Goal: Information Seeking & Learning: Learn about a topic

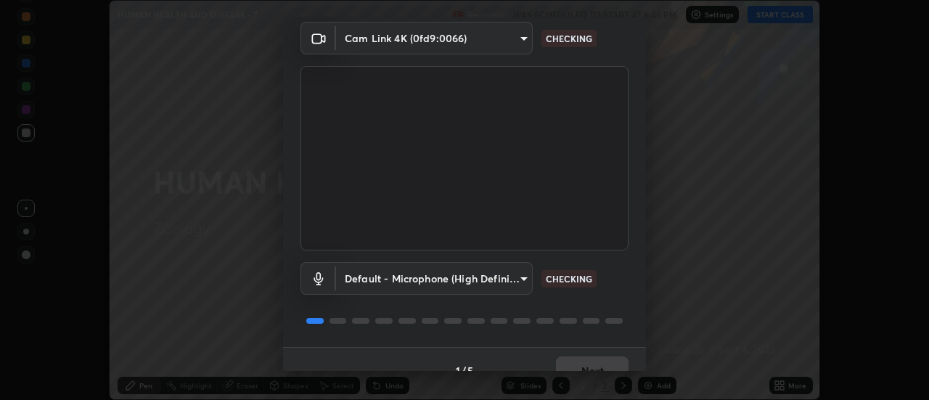
scroll to position [76, 0]
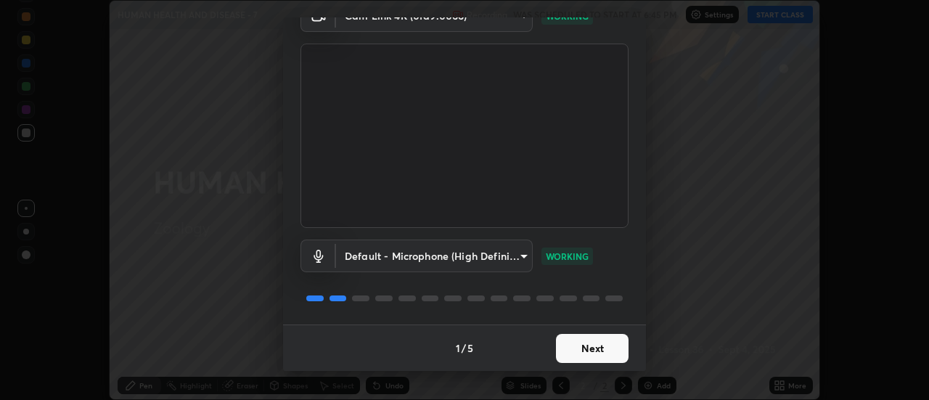
click at [599, 347] on button "Next" at bounding box center [592, 348] width 73 height 29
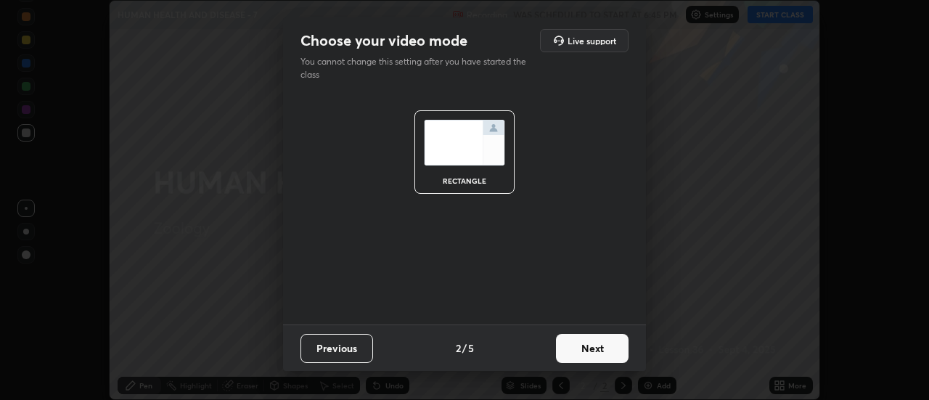
click at [595, 348] on button "Next" at bounding box center [592, 348] width 73 height 29
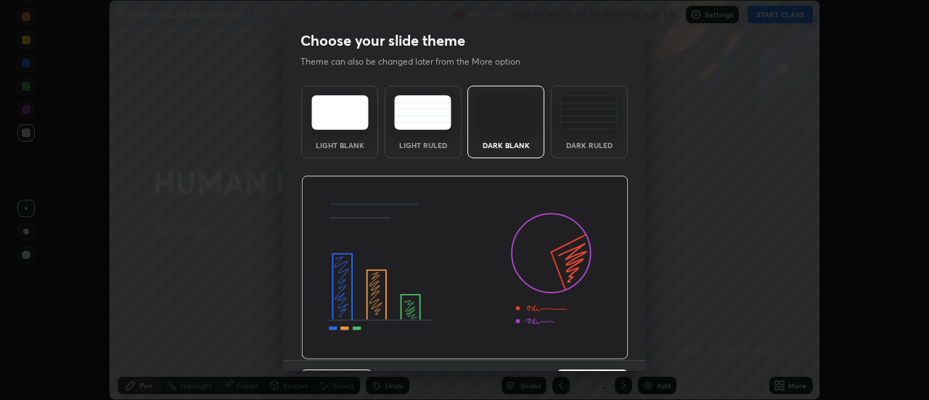
scroll to position [36, 0]
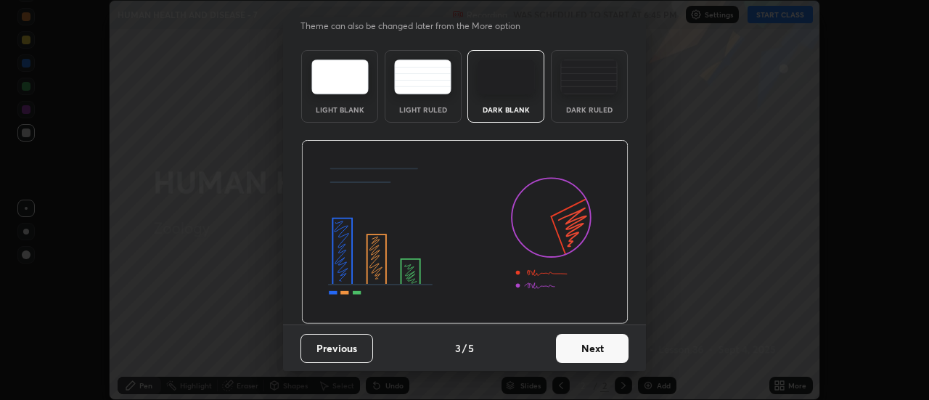
click at [586, 351] on button "Next" at bounding box center [592, 348] width 73 height 29
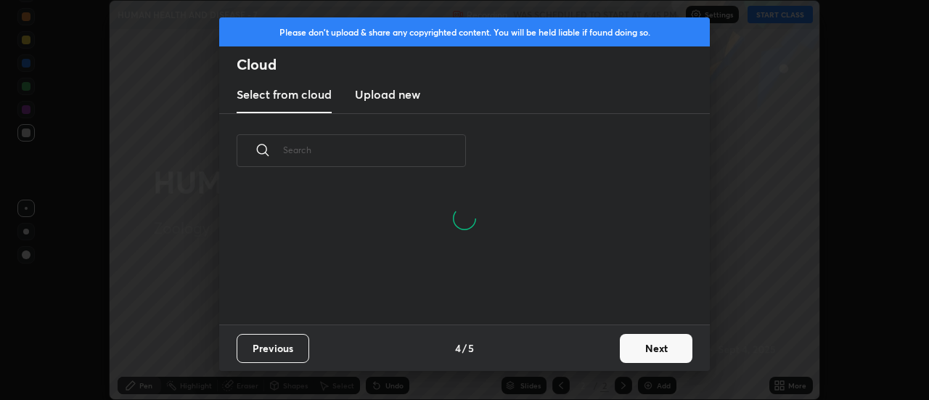
click at [635, 349] on button "Next" at bounding box center [656, 348] width 73 height 29
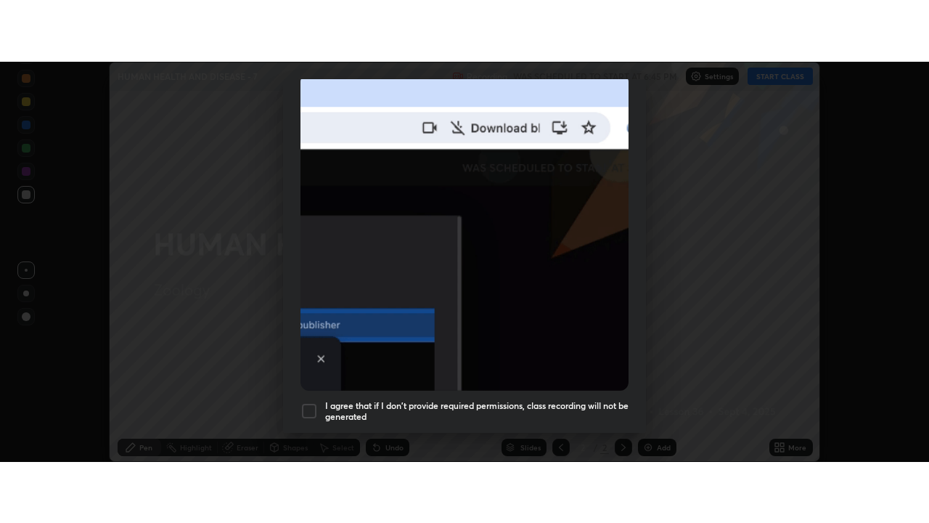
scroll to position [372, 0]
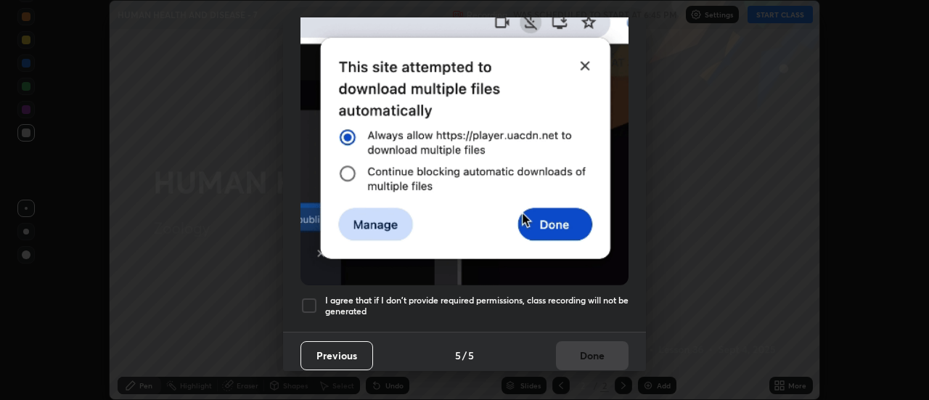
click at [543, 298] on h5 "I agree that if I don't provide required permissions, class recording will not …" at bounding box center [476, 306] width 303 height 23
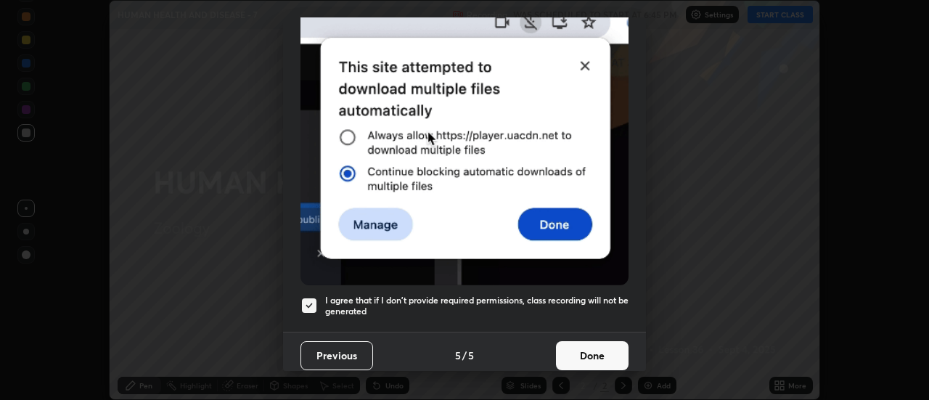
click at [571, 358] on button "Done" at bounding box center [592, 355] width 73 height 29
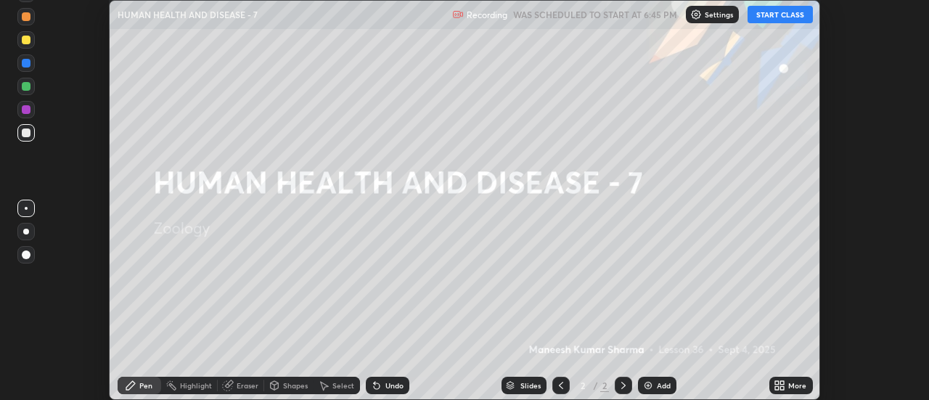
click at [765, 17] on button "START CLASS" at bounding box center [780, 14] width 65 height 17
click at [661, 385] on div "Add" at bounding box center [664, 385] width 14 height 7
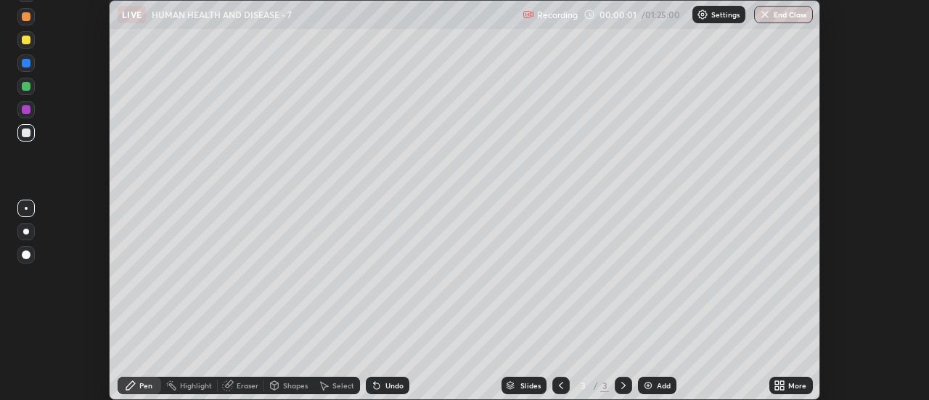
click at [778, 388] on icon at bounding box center [777, 388] width 4 height 4
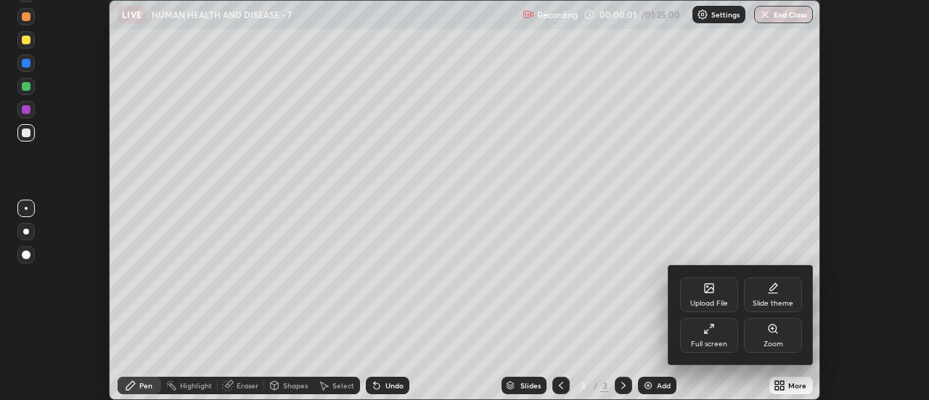
click at [717, 343] on div "Full screen" at bounding box center [709, 344] width 36 height 7
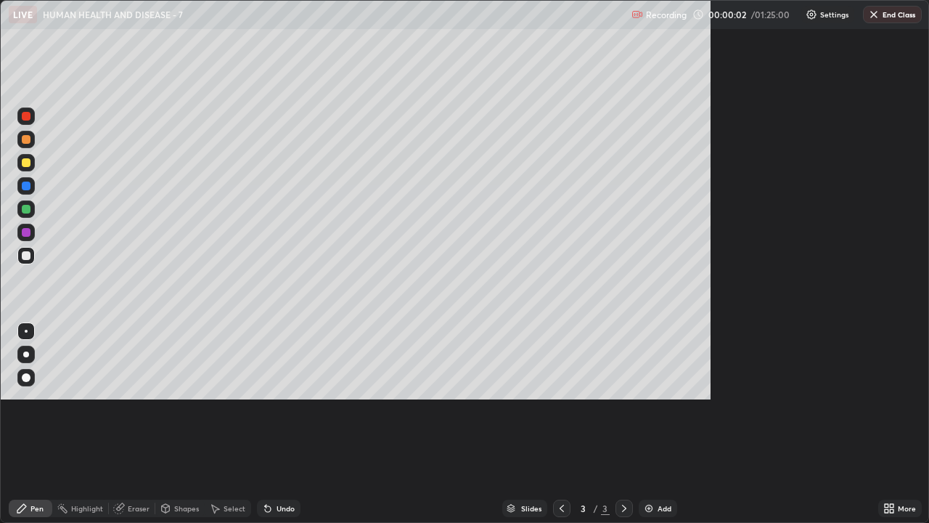
scroll to position [523, 929]
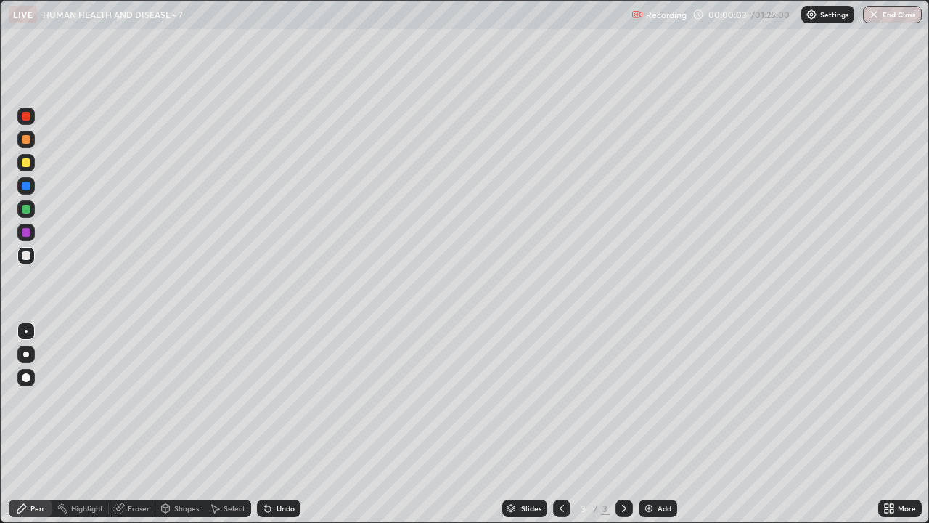
click at [31, 354] on div at bounding box center [25, 354] width 17 height 17
click at [32, 164] on div at bounding box center [25, 162] width 17 height 17
click at [27, 256] on div at bounding box center [26, 255] width 9 height 9
click at [661, 399] on div "Add" at bounding box center [665, 508] width 14 height 7
click at [563, 399] on icon at bounding box center [562, 508] width 12 height 12
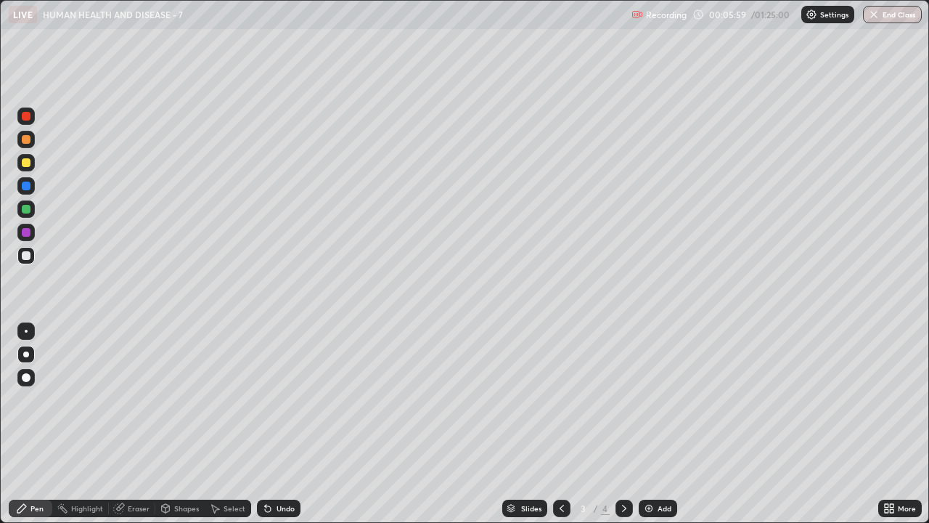
click at [295, 399] on div "Undo" at bounding box center [279, 508] width 44 height 17
click at [289, 399] on div "Undo" at bounding box center [286, 508] width 18 height 7
click at [651, 399] on div "Add" at bounding box center [658, 508] width 38 height 17
click at [33, 168] on div at bounding box center [25, 162] width 17 height 17
click at [28, 259] on div at bounding box center [26, 255] width 9 height 9
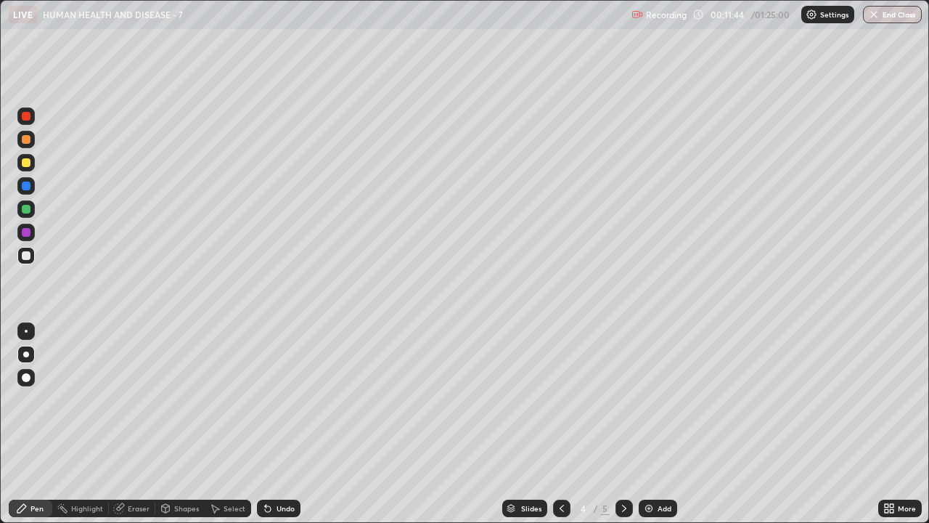
click at [652, 399] on img at bounding box center [649, 508] width 12 height 12
click at [33, 167] on div at bounding box center [25, 162] width 17 height 17
click at [560, 399] on icon at bounding box center [562, 508] width 12 height 12
click at [622, 399] on icon at bounding box center [625, 508] width 12 height 12
click at [651, 399] on img at bounding box center [649, 508] width 12 height 12
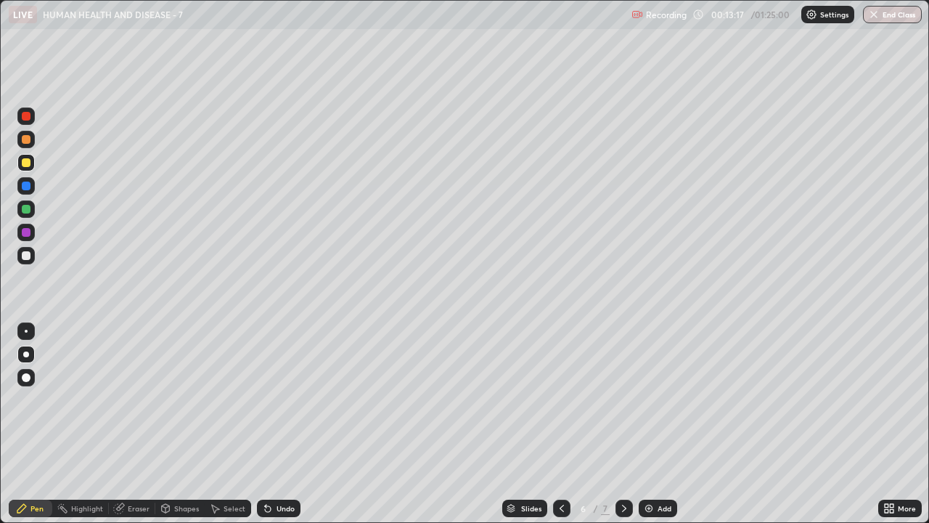
click at [563, 399] on icon at bounding box center [562, 508] width 12 height 12
click at [33, 262] on div at bounding box center [25, 255] width 17 height 17
click at [656, 399] on div "Add" at bounding box center [658, 508] width 38 height 17
click at [562, 399] on icon at bounding box center [562, 508] width 12 height 12
click at [34, 215] on div at bounding box center [25, 208] width 17 height 23
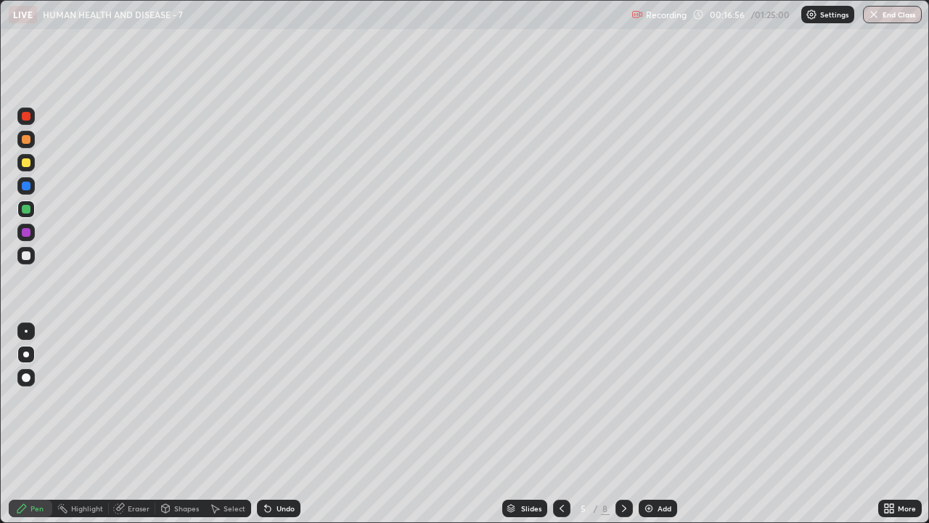
click at [654, 399] on div "Add" at bounding box center [658, 508] width 38 height 17
click at [563, 399] on icon at bounding box center [562, 508] width 12 height 12
click at [651, 399] on img at bounding box center [649, 508] width 12 height 12
click at [33, 262] on div at bounding box center [25, 255] width 17 height 17
click at [284, 399] on div "Undo" at bounding box center [286, 508] width 18 height 7
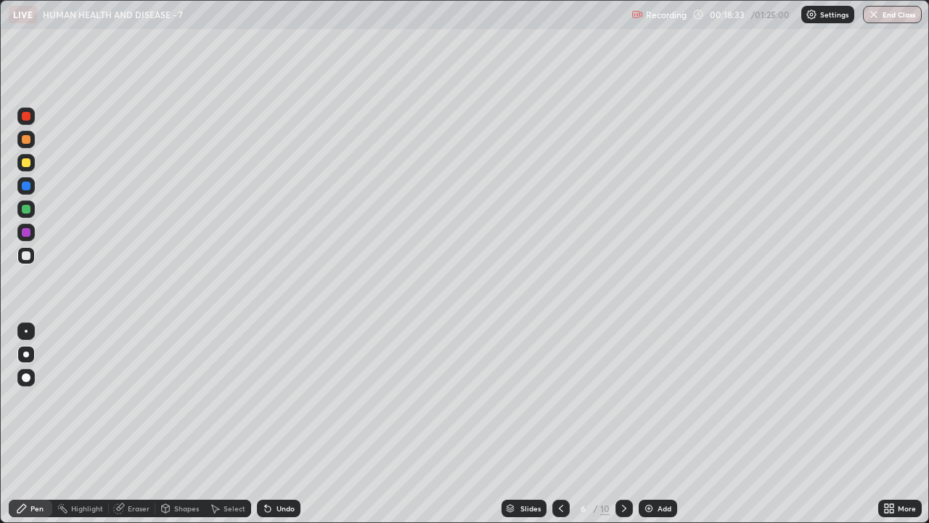
click at [276, 399] on div "Undo" at bounding box center [279, 508] width 44 height 17
click at [277, 399] on div "Undo" at bounding box center [286, 508] width 18 height 7
click at [290, 399] on div "Undo" at bounding box center [286, 508] width 18 height 7
click at [288, 399] on div "Undo" at bounding box center [286, 508] width 18 height 7
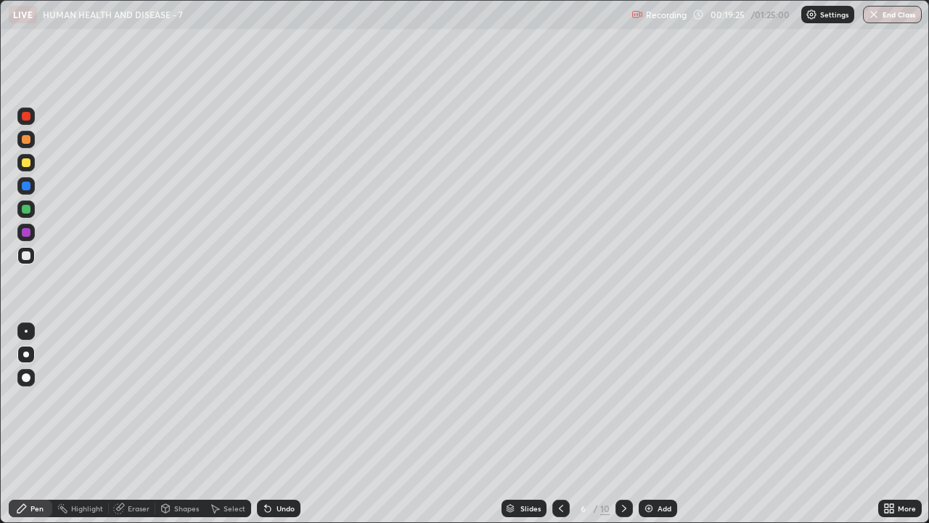
click at [289, 399] on div "Undo" at bounding box center [286, 508] width 18 height 7
click at [291, 399] on div "Undo" at bounding box center [286, 508] width 18 height 7
click at [293, 399] on div "Undo" at bounding box center [279, 508] width 44 height 17
click at [653, 399] on img at bounding box center [649, 508] width 12 height 12
click at [560, 399] on icon at bounding box center [562, 508] width 12 height 12
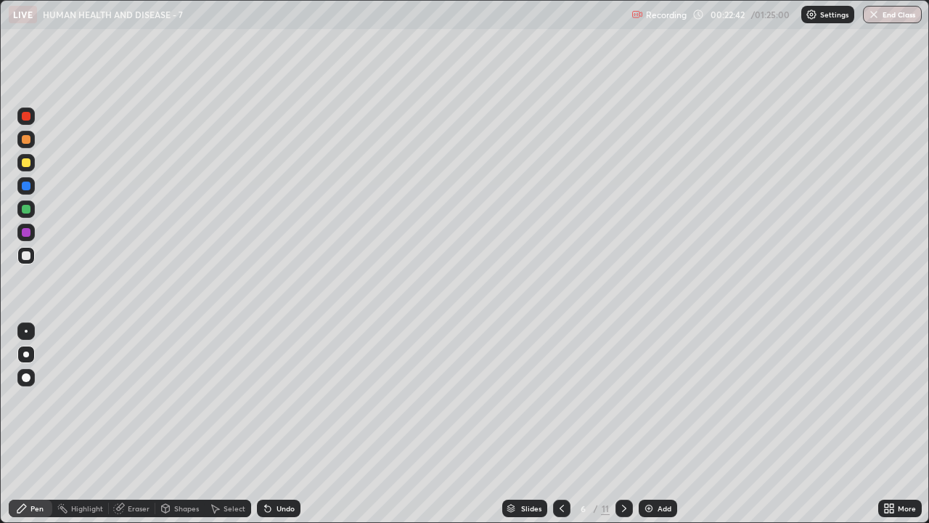
click at [286, 399] on div "Undo" at bounding box center [286, 508] width 18 height 7
click at [654, 399] on div "Add" at bounding box center [658, 508] width 38 height 17
click at [560, 399] on icon at bounding box center [562, 508] width 12 height 12
click at [651, 399] on img at bounding box center [649, 508] width 12 height 12
click at [562, 399] on icon at bounding box center [562, 508] width 12 height 12
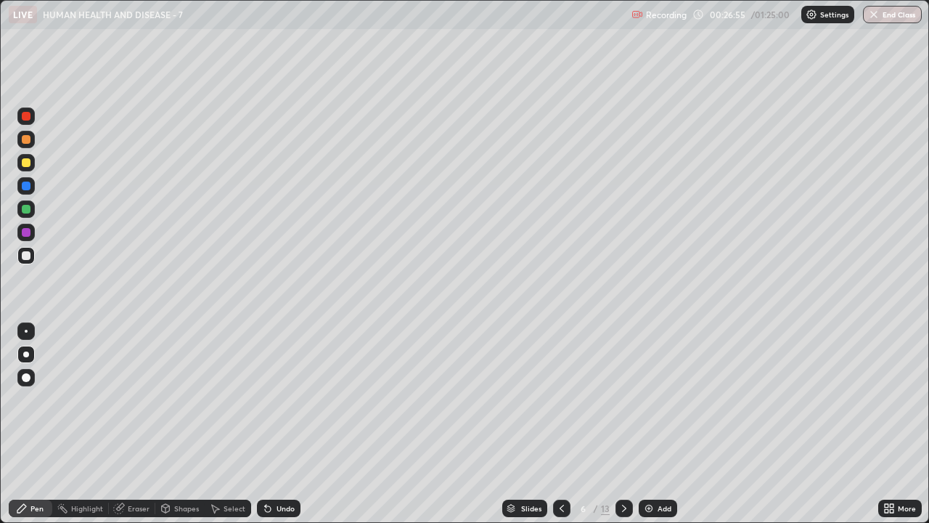
click at [646, 399] on img at bounding box center [649, 508] width 12 height 12
click at [188, 399] on div "Shapes" at bounding box center [186, 508] width 25 height 7
click at [41, 399] on div "Pen" at bounding box center [36, 508] width 13 height 7
click at [33, 167] on div at bounding box center [25, 162] width 17 height 17
click at [25, 257] on div at bounding box center [26, 255] width 9 height 9
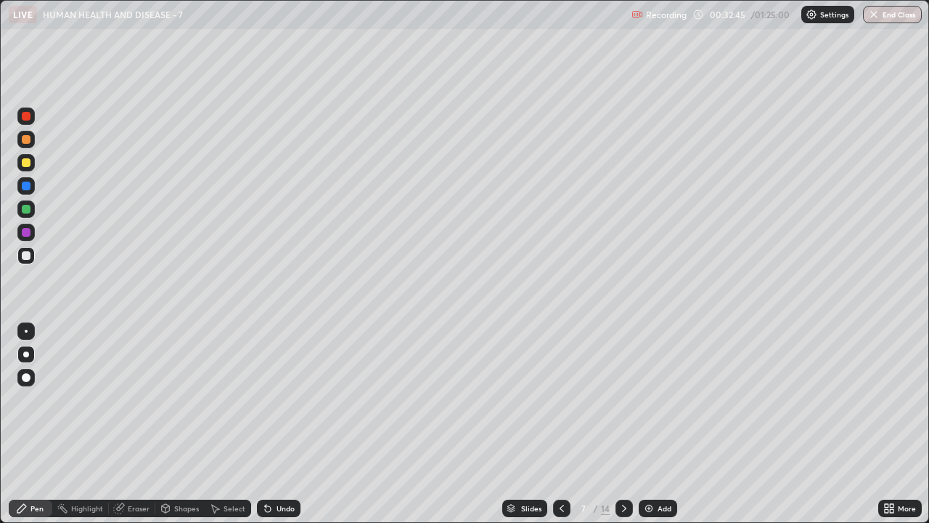
click at [134, 399] on div "Eraser" at bounding box center [139, 508] width 22 height 7
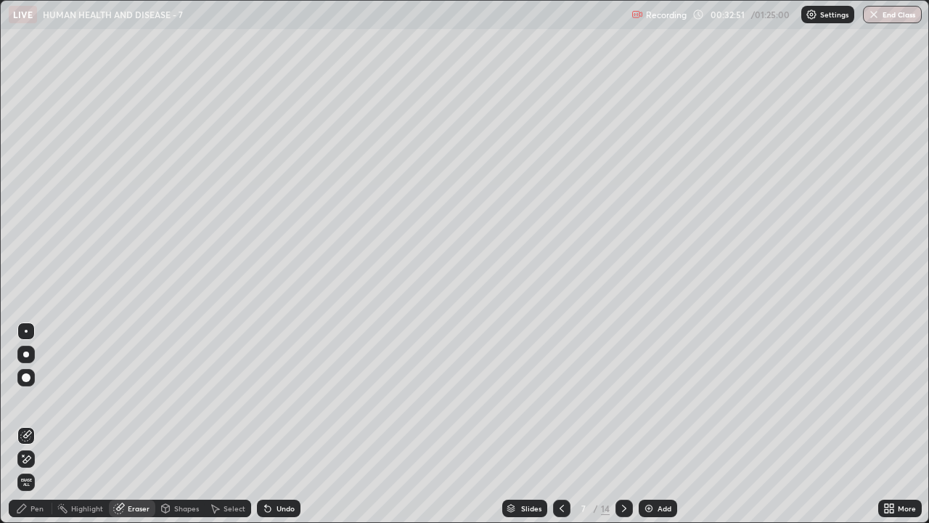
click at [39, 399] on div "Pen" at bounding box center [36, 508] width 13 height 7
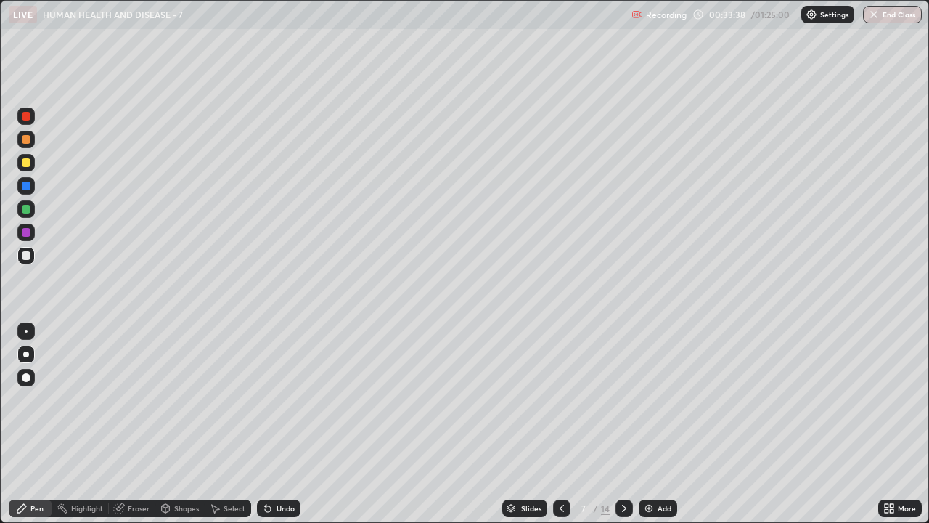
click at [652, 399] on img at bounding box center [649, 508] width 12 height 12
click at [562, 399] on icon at bounding box center [562, 508] width 12 height 12
click at [560, 399] on icon at bounding box center [562, 508] width 4 height 7
click at [560, 399] on icon at bounding box center [562, 508] width 12 height 12
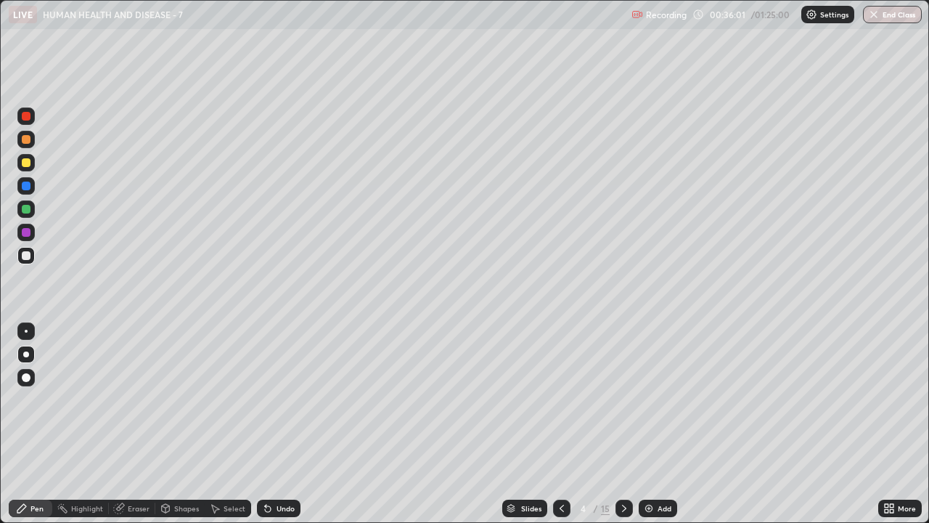
click at [624, 399] on icon at bounding box center [625, 508] width 12 height 12
click at [621, 399] on icon at bounding box center [625, 508] width 12 height 12
click at [623, 399] on icon at bounding box center [625, 508] width 12 height 12
click at [560, 399] on icon at bounding box center [562, 508] width 12 height 12
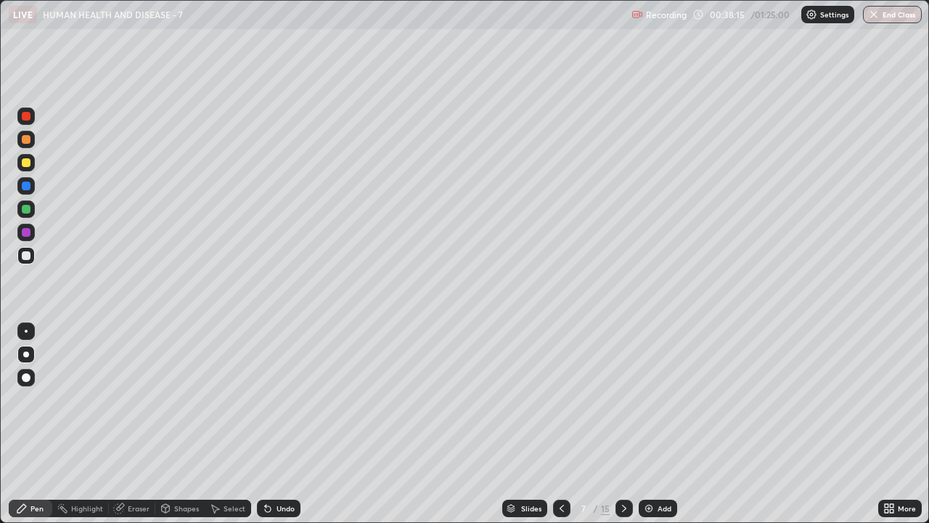
click at [659, 399] on div "Add" at bounding box center [665, 508] width 14 height 7
click at [560, 399] on icon at bounding box center [562, 508] width 12 height 12
click at [659, 399] on div "Add" at bounding box center [665, 508] width 14 height 7
click at [559, 399] on icon at bounding box center [562, 508] width 12 height 12
click at [623, 399] on icon at bounding box center [625, 508] width 12 height 12
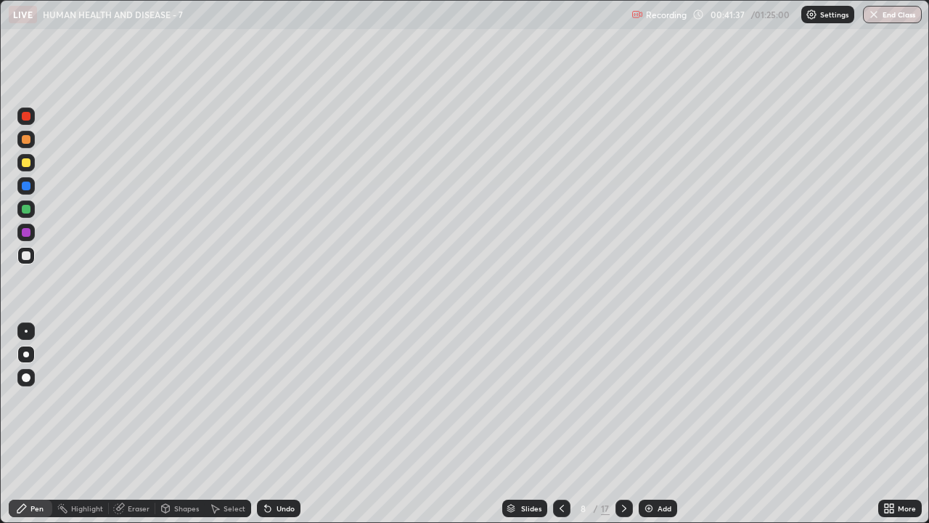
click at [646, 399] on img at bounding box center [649, 508] width 12 height 12
click at [558, 399] on icon at bounding box center [562, 508] width 12 height 12
click at [648, 399] on img at bounding box center [649, 508] width 12 height 12
click at [34, 167] on div at bounding box center [25, 162] width 17 height 17
click at [654, 399] on div "Add" at bounding box center [658, 508] width 38 height 17
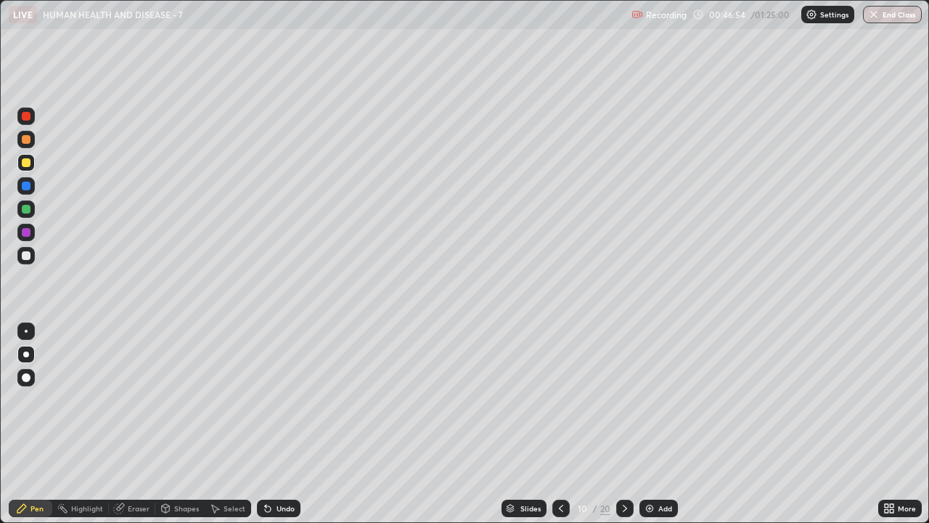
click at [560, 399] on icon at bounding box center [561, 508] width 12 height 12
click at [655, 399] on div "Add" at bounding box center [659, 508] width 38 height 17
click at [27, 256] on div at bounding box center [26, 255] width 9 height 9
click at [658, 399] on div "Add" at bounding box center [665, 508] width 14 height 7
click at [560, 399] on icon at bounding box center [562, 508] width 12 height 12
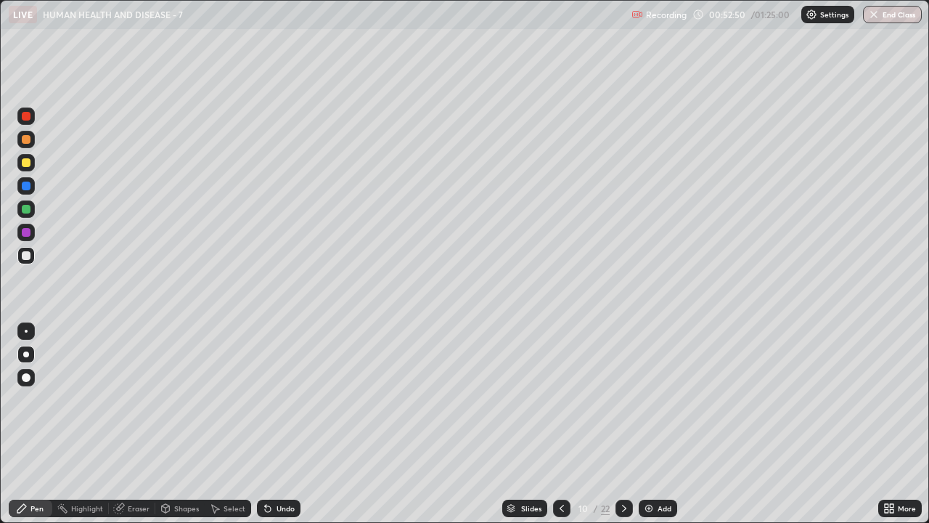
click at [566, 399] on div at bounding box center [561, 508] width 17 height 17
click at [560, 399] on icon at bounding box center [562, 508] width 12 height 12
click at [562, 399] on icon at bounding box center [562, 508] width 4 height 7
click at [560, 399] on icon at bounding box center [562, 508] width 12 height 12
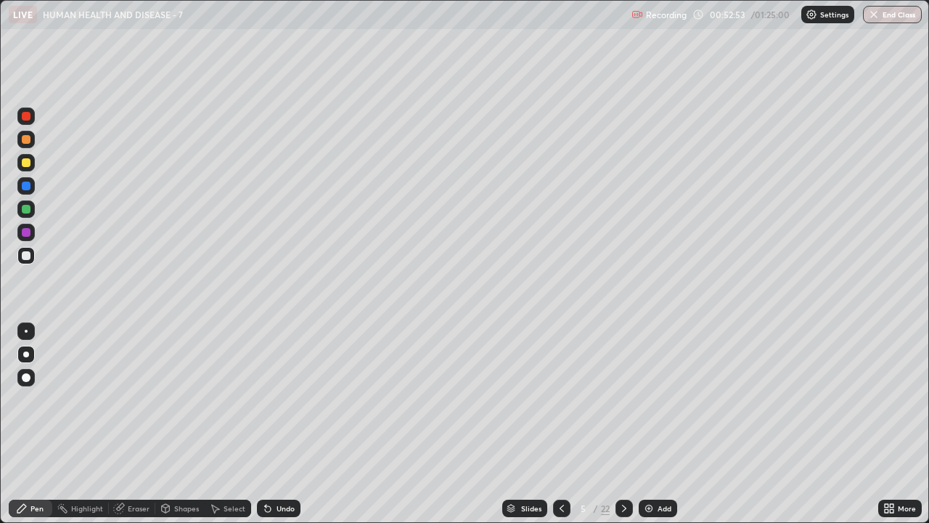
click at [560, 399] on icon at bounding box center [562, 508] width 12 height 12
click at [559, 399] on icon at bounding box center [562, 508] width 12 height 12
click at [558, 399] on div at bounding box center [561, 508] width 17 height 17
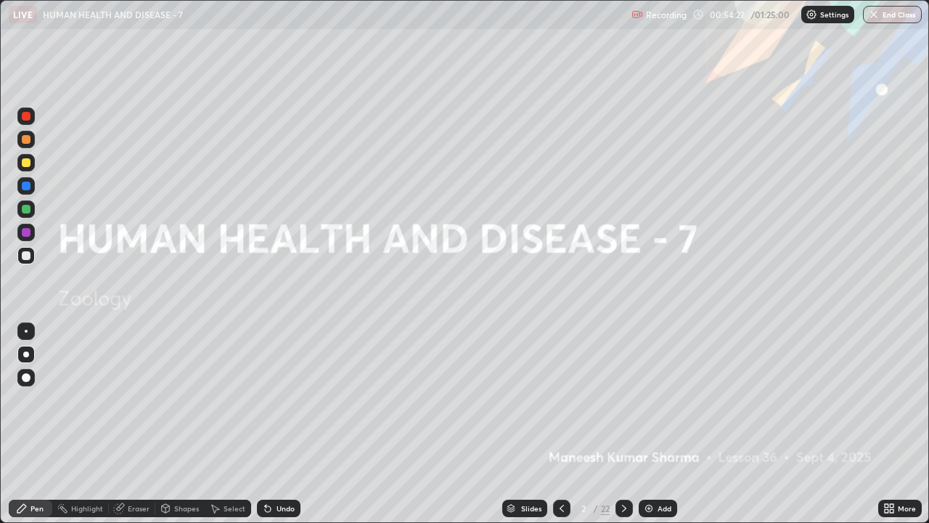
click at [623, 399] on icon at bounding box center [625, 508] width 12 height 12
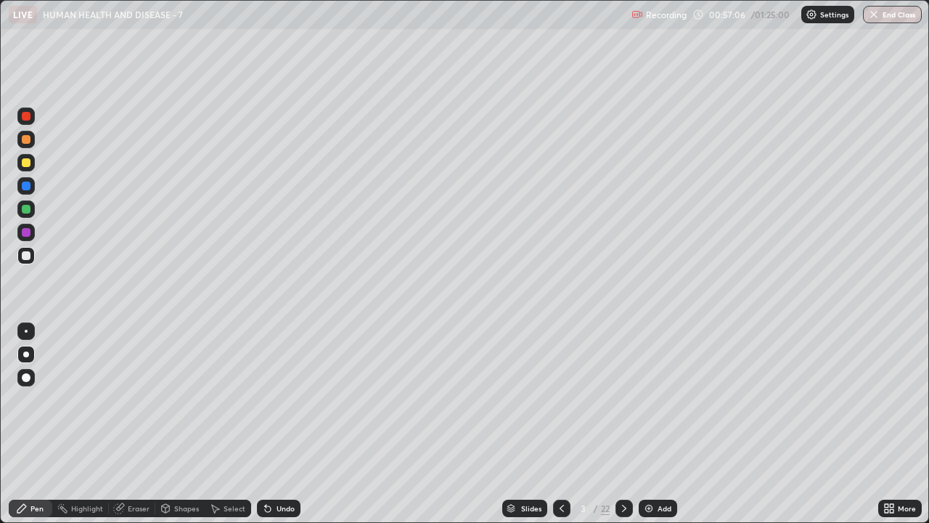
click at [623, 399] on icon at bounding box center [625, 508] width 12 height 12
click at [560, 399] on icon at bounding box center [562, 508] width 12 height 12
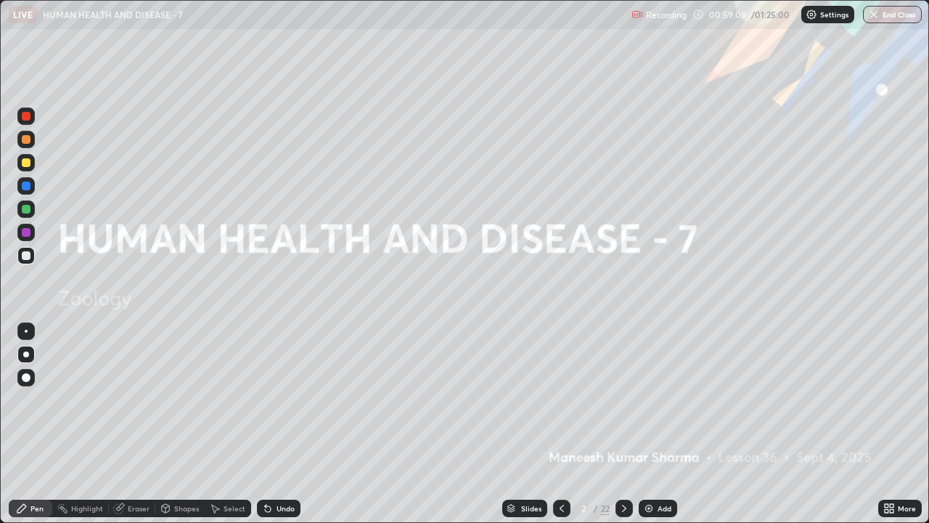
click at [653, 399] on div "Add" at bounding box center [658, 508] width 38 height 17
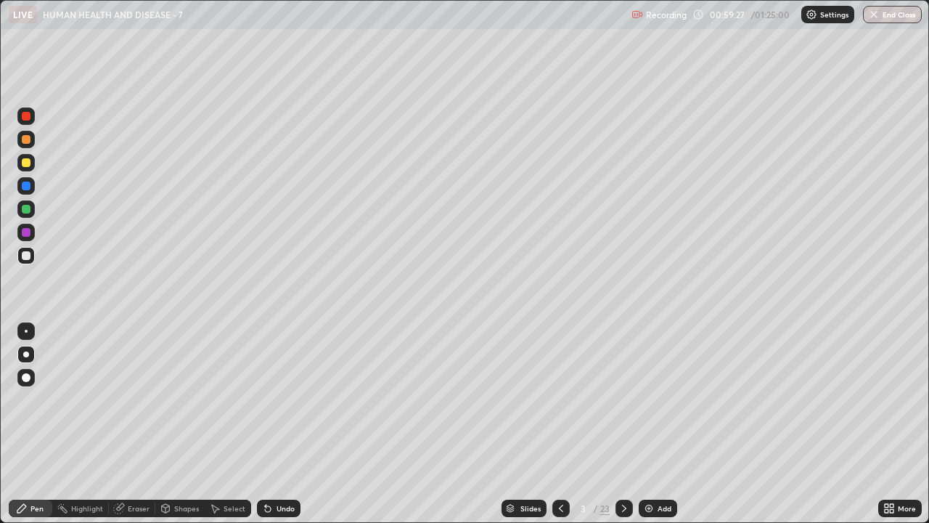
click at [623, 399] on icon at bounding box center [625, 508] width 12 height 12
click at [624, 399] on icon at bounding box center [625, 508] width 12 height 12
click at [624, 399] on icon at bounding box center [624, 508] width 4 height 7
click at [623, 399] on icon at bounding box center [625, 508] width 12 height 12
click at [623, 399] on icon at bounding box center [624, 508] width 4 height 7
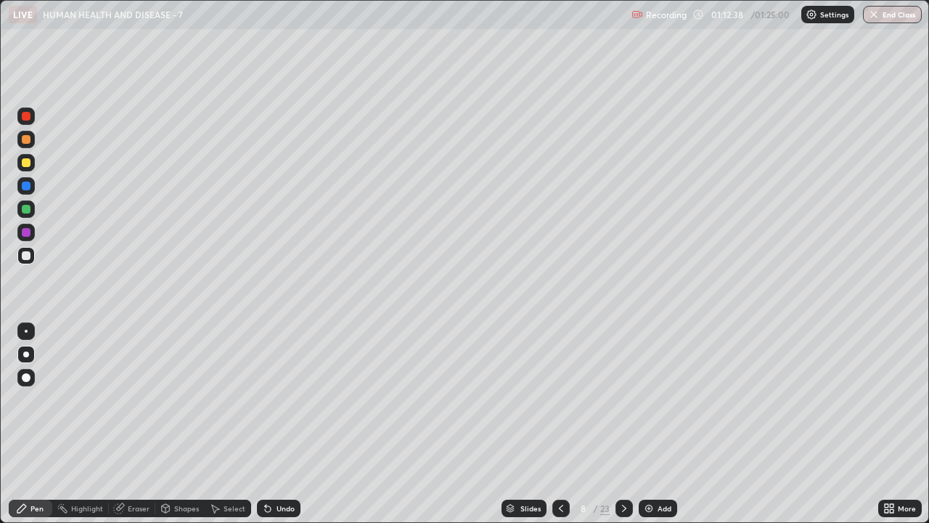
click at [622, 399] on icon at bounding box center [625, 508] width 12 height 12
click at [626, 399] on icon at bounding box center [625, 508] width 12 height 12
click at [619, 399] on icon at bounding box center [625, 508] width 12 height 12
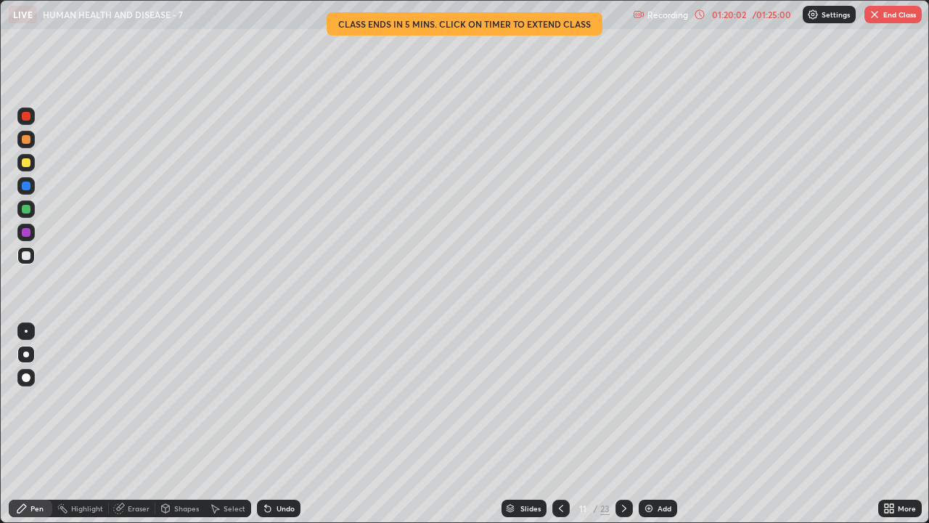
click at [622, 399] on div at bounding box center [624, 508] width 17 height 17
click at [623, 399] on icon at bounding box center [625, 508] width 12 height 12
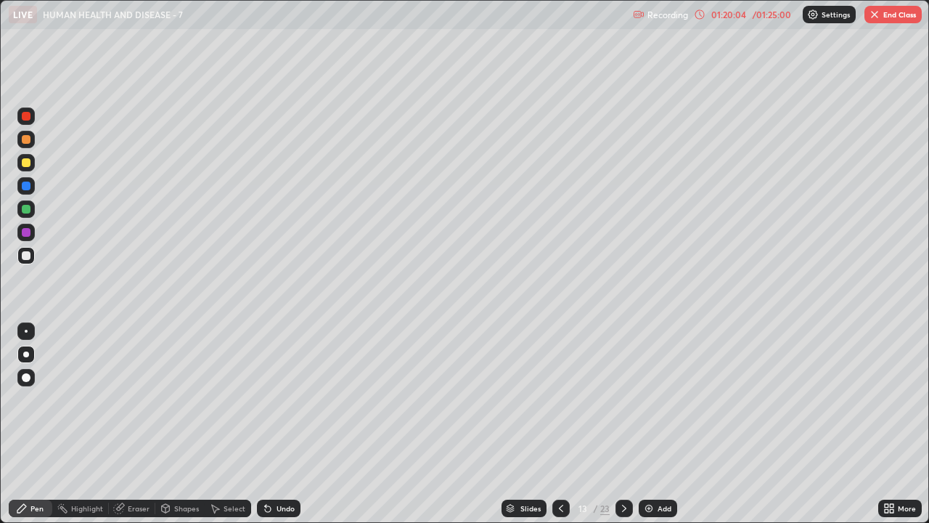
click at [554, 399] on div at bounding box center [561, 508] width 17 height 17
click at [626, 399] on div at bounding box center [624, 508] width 17 height 17
click at [625, 399] on div at bounding box center [624, 508] width 17 height 17
click at [623, 399] on div at bounding box center [624, 508] width 17 height 17
click at [620, 399] on div at bounding box center [624, 508] width 17 height 17
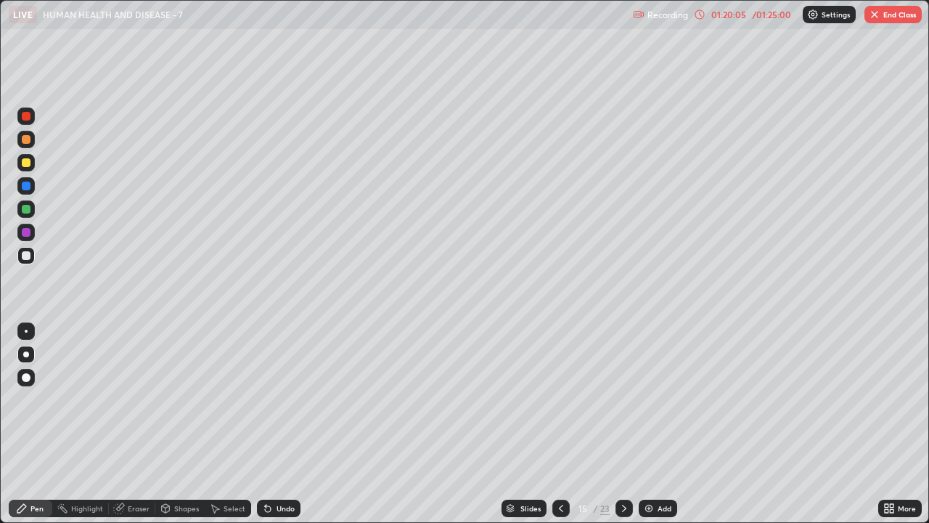
click at [623, 399] on icon at bounding box center [625, 508] width 12 height 12
click at [560, 399] on icon at bounding box center [561, 508] width 12 height 12
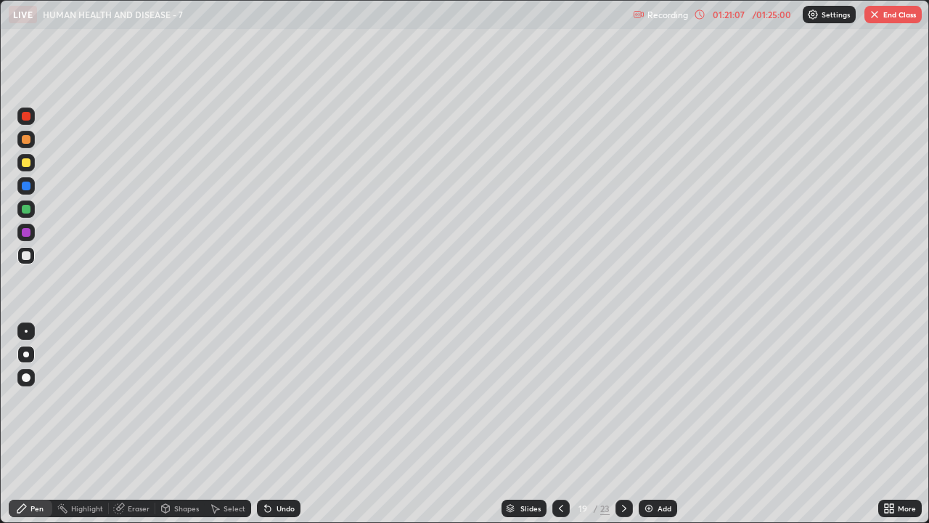
click at [558, 399] on icon at bounding box center [561, 508] width 12 height 12
click at [559, 399] on icon at bounding box center [561, 508] width 4 height 7
click at [560, 399] on icon at bounding box center [561, 508] width 12 height 12
click at [561, 399] on icon at bounding box center [561, 508] width 12 height 12
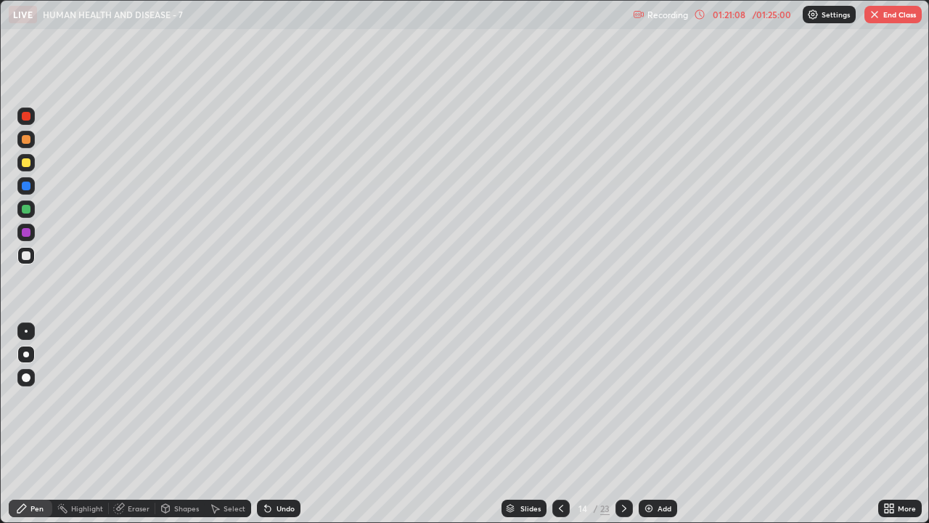
click at [560, 399] on icon at bounding box center [561, 508] width 4 height 7
click at [558, 399] on icon at bounding box center [561, 508] width 12 height 12
click at [560, 399] on icon at bounding box center [561, 508] width 12 height 12
click at [560, 399] on icon at bounding box center [561, 508] width 4 height 7
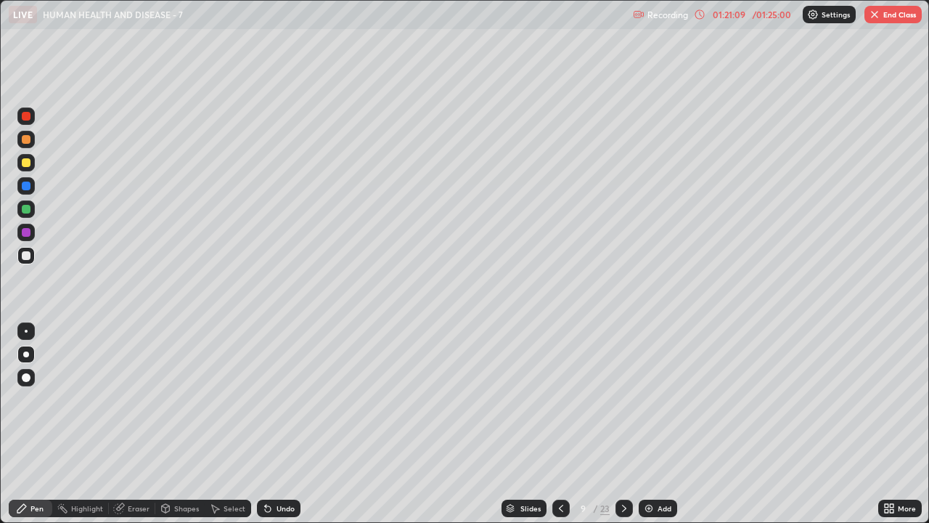
click at [558, 399] on icon at bounding box center [561, 508] width 12 height 12
click at [560, 399] on icon at bounding box center [561, 508] width 4 height 7
click at [561, 399] on icon at bounding box center [561, 508] width 4 height 7
click at [560, 399] on icon at bounding box center [561, 508] width 12 height 12
click at [558, 399] on icon at bounding box center [561, 508] width 12 height 12
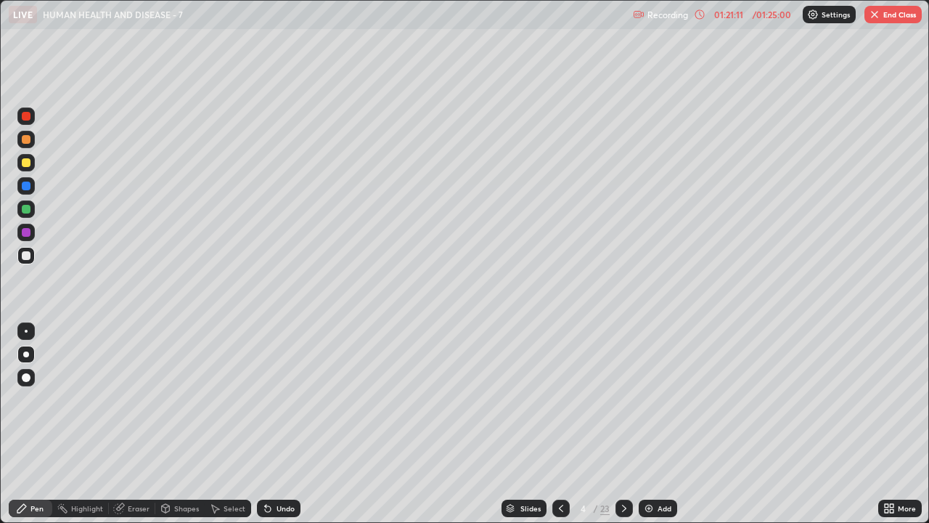
click at [560, 399] on icon at bounding box center [561, 508] width 12 height 12
click at [617, 399] on div at bounding box center [624, 508] width 17 height 17
click at [624, 399] on icon at bounding box center [625, 508] width 12 height 12
click at [623, 399] on icon at bounding box center [625, 508] width 12 height 12
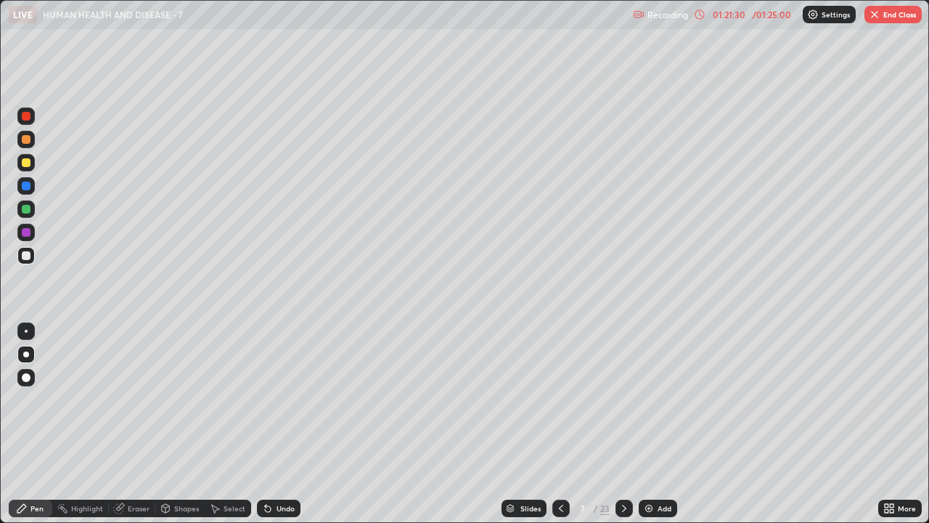
click at [624, 399] on icon at bounding box center [625, 508] width 12 height 12
click at [624, 399] on icon at bounding box center [624, 508] width 4 height 7
click at [624, 399] on icon at bounding box center [625, 508] width 12 height 12
click at [622, 399] on icon at bounding box center [625, 508] width 12 height 12
click at [889, 16] on button "End Class" at bounding box center [893, 14] width 57 height 17
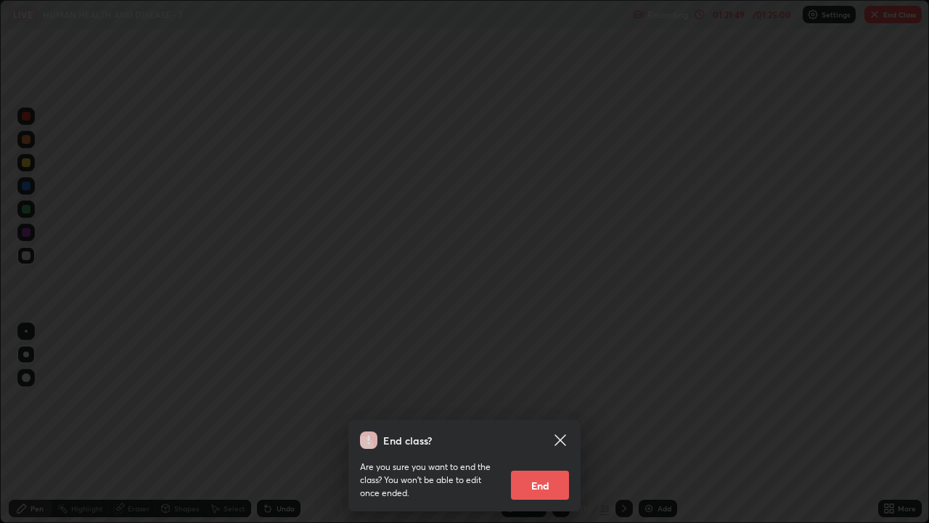
click at [537, 399] on button "End" at bounding box center [540, 484] width 58 height 29
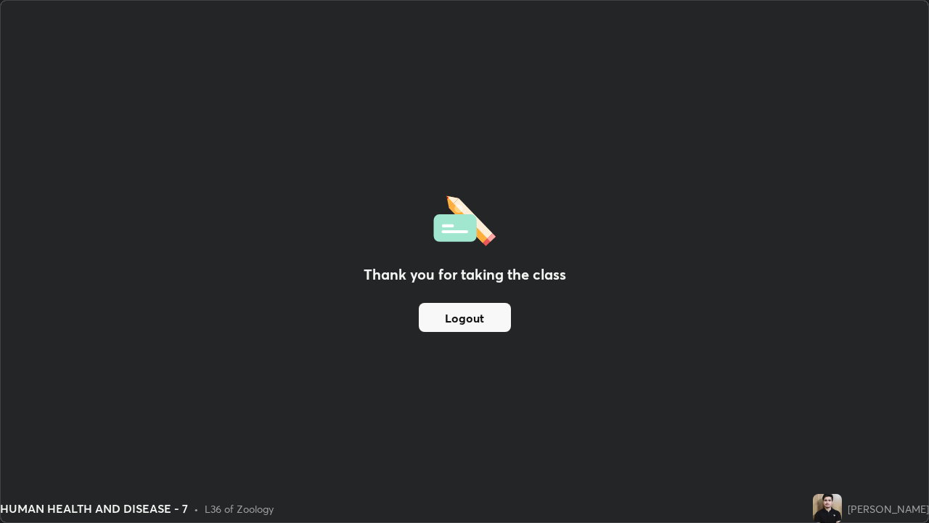
click at [498, 321] on button "Logout" at bounding box center [465, 317] width 92 height 29
